Goal: Find specific page/section: Find specific page/section

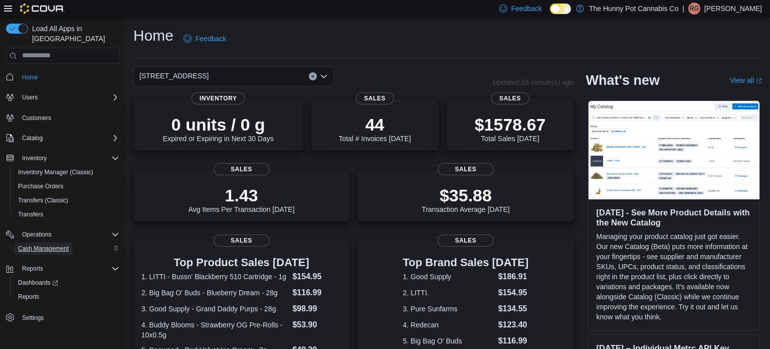
click at [53, 244] on span "Cash Management" at bounding box center [43, 248] width 51 height 8
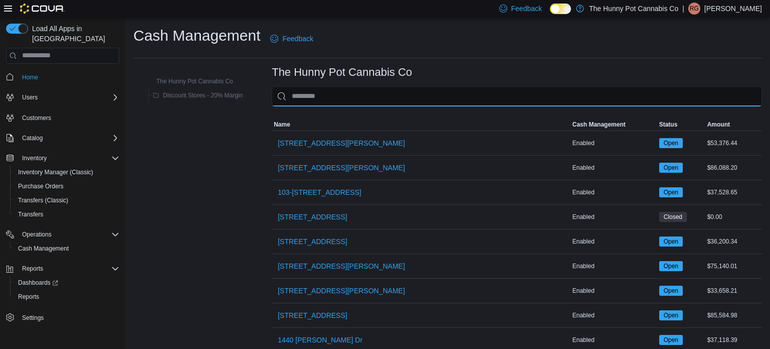
click at [348, 99] on input "This is a search bar. As you type, the results lower in the page will automatic…" at bounding box center [517, 96] width 491 height 20
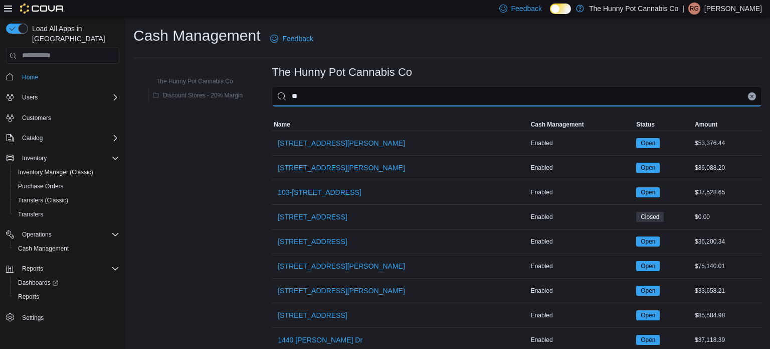
type input "***"
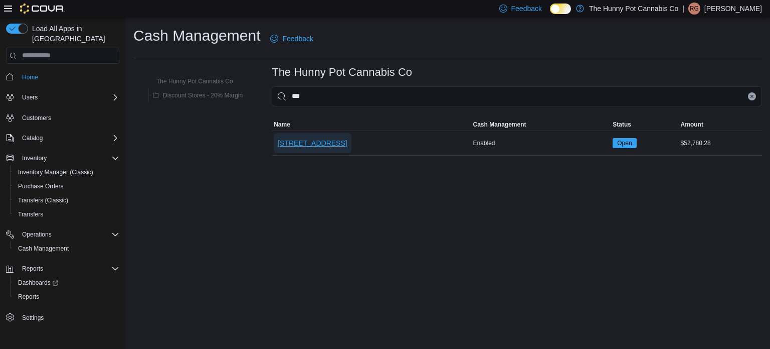
click at [327, 138] on span "[STREET_ADDRESS]" at bounding box center [312, 143] width 69 height 10
